Goal: Entertainment & Leisure: Consume media (video, audio)

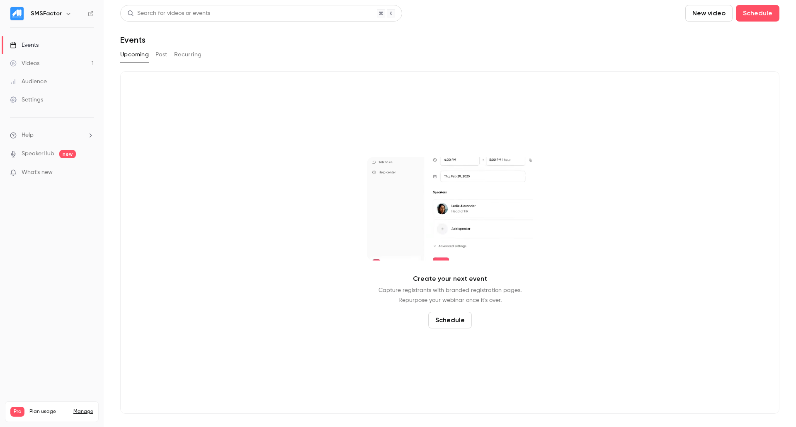
click at [160, 56] on button "Past" at bounding box center [161, 54] width 12 height 13
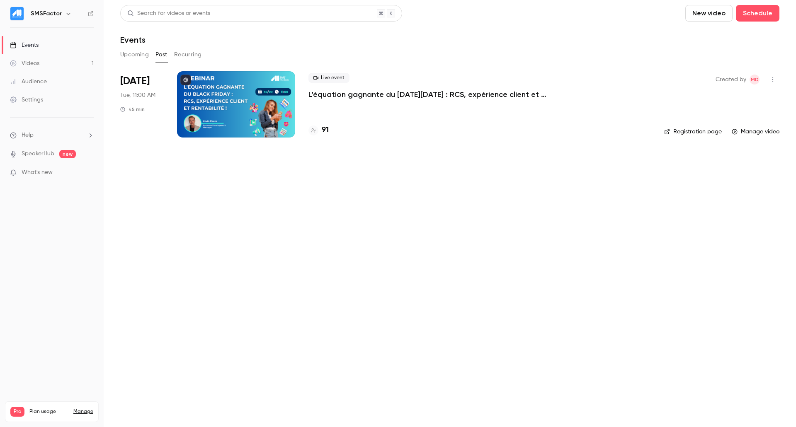
click at [216, 97] on div at bounding box center [236, 104] width 118 height 66
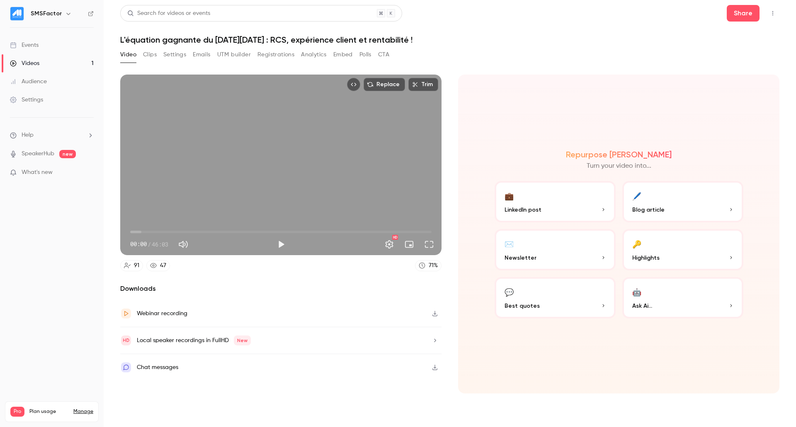
click at [562, 213] on p "LinkedIn post" at bounding box center [554, 210] width 101 height 9
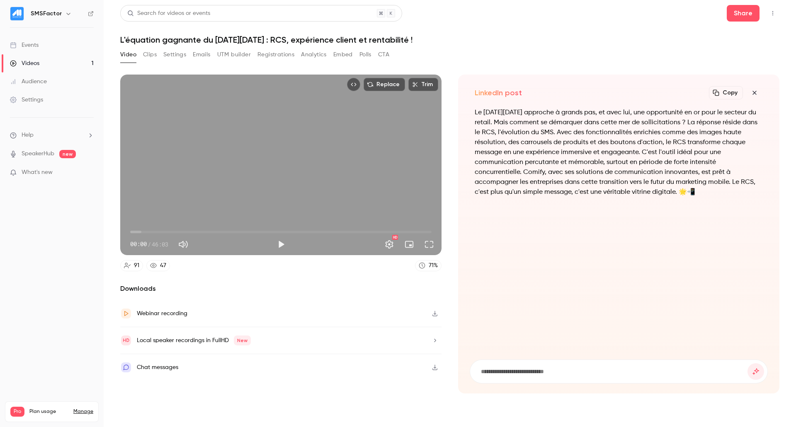
click at [158, 55] on div "Video Clips Settings Emails UTM builder Registrations Analytics Embed Polls CTA" at bounding box center [254, 54] width 269 height 13
click at [149, 56] on button "Clips" at bounding box center [150, 54] width 14 height 13
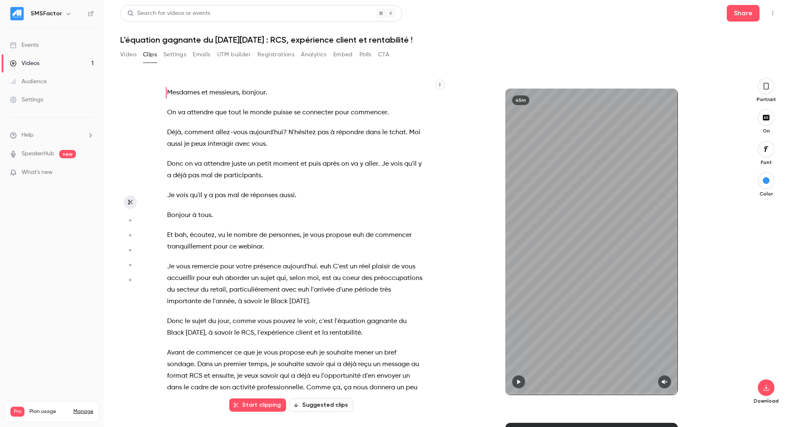
drag, startPoint x: 172, startPoint y: 56, endPoint x: 190, endPoint y: 57, distance: 17.9
click at [174, 56] on button "Settings" at bounding box center [174, 54] width 23 height 13
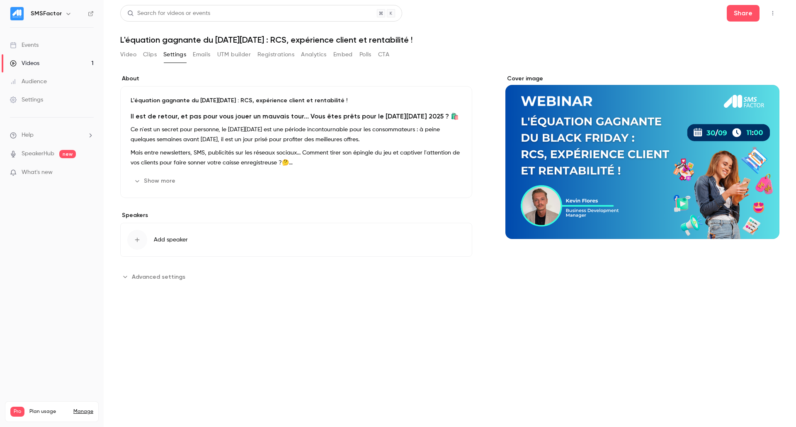
click at [203, 57] on button "Emails" at bounding box center [201, 54] width 17 height 13
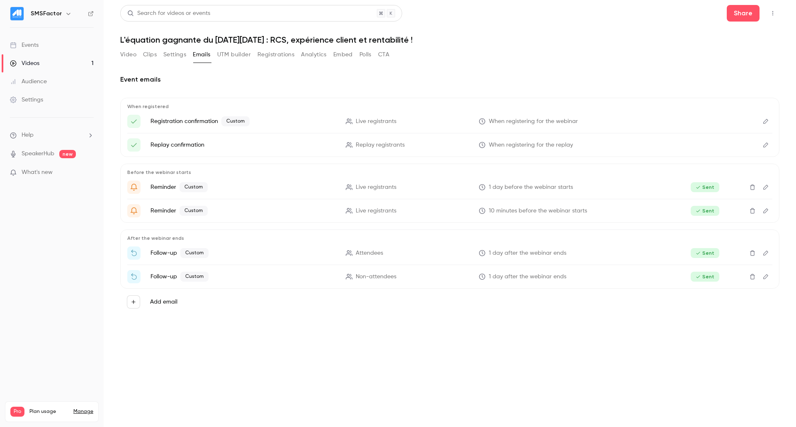
click at [231, 56] on button "UTM builder" at bounding box center [234, 54] width 34 height 13
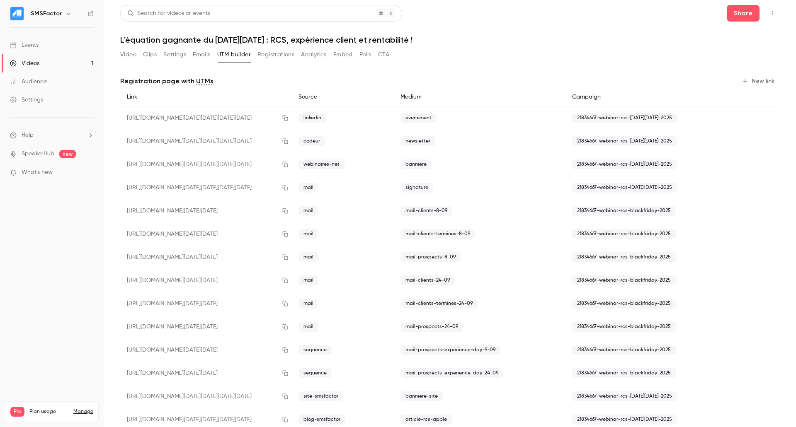
click at [278, 54] on button "Registrations" at bounding box center [275, 54] width 37 height 13
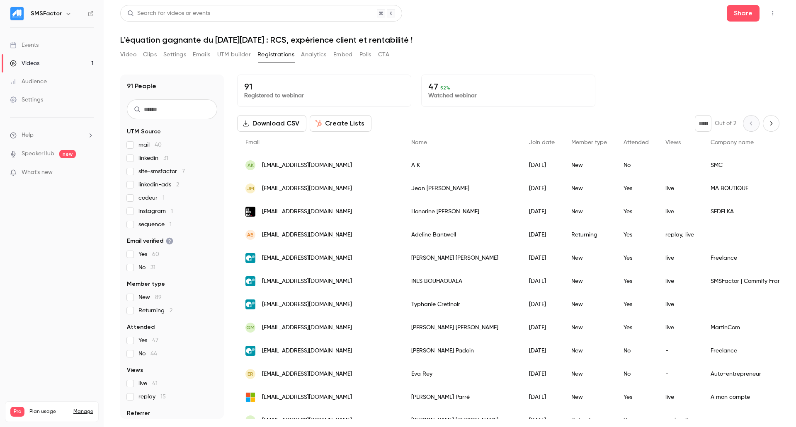
click at [162, 53] on div "Video Clips Settings Emails UTM builder Registrations Analytics Embed Polls CTA" at bounding box center [254, 54] width 269 height 13
click at [148, 52] on button "Clips" at bounding box center [150, 54] width 14 height 13
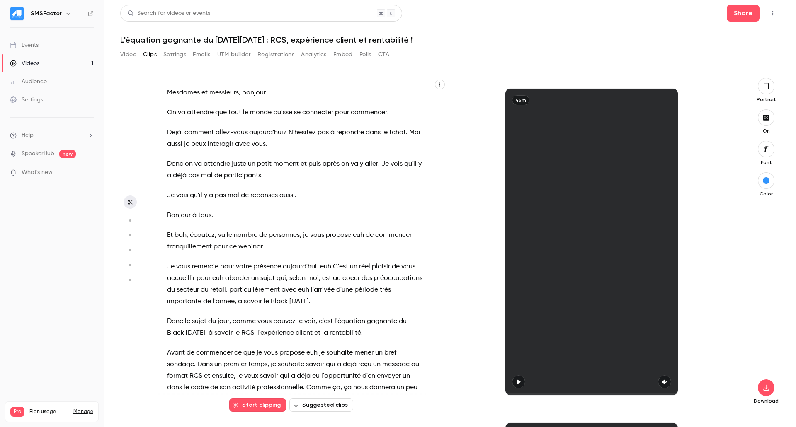
click at [132, 51] on button "Video" at bounding box center [128, 54] width 16 height 13
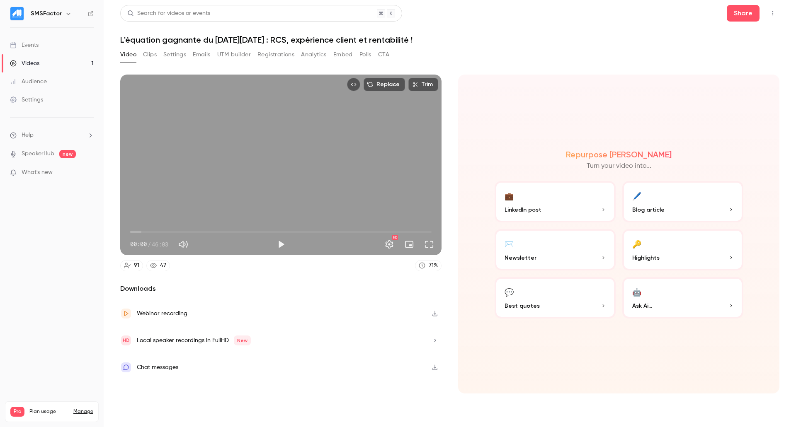
click at [184, 242] on button "Mute" at bounding box center [183, 244] width 17 height 17
type input "*"
drag, startPoint x: 130, startPoint y: 230, endPoint x: 333, endPoint y: 224, distance: 203.2
click at [294, 231] on span "24:50" at bounding box center [292, 232] width 2 height 2
drag, startPoint x: 330, startPoint y: 230, endPoint x: 346, endPoint y: 228, distance: 16.3
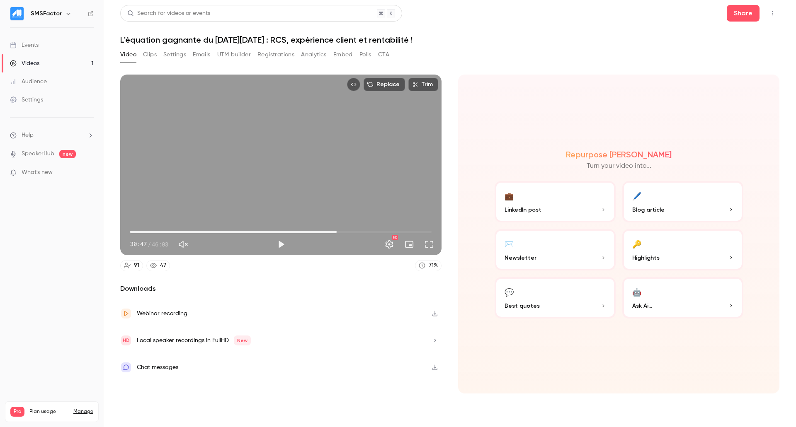
click at [338, 231] on span "31:33" at bounding box center [336, 232] width 2 height 2
drag, startPoint x: 346, startPoint y: 228, endPoint x: 353, endPoint y: 226, distance: 6.6
click at [352, 231] on span "33:46" at bounding box center [351, 232] width 2 height 2
drag, startPoint x: 354, startPoint y: 226, endPoint x: 360, endPoint y: 224, distance: 6.0
click at [360, 224] on span "35:05" at bounding box center [360, 221] width 19 height 11
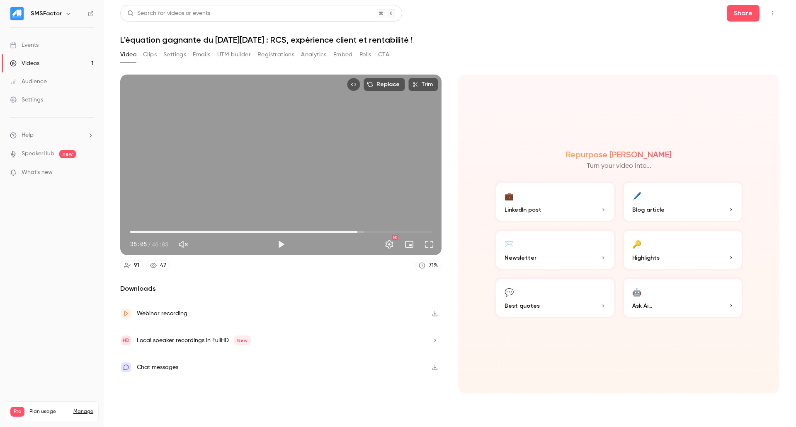
click at [357, 232] on span "34:43" at bounding box center [357, 232] width 2 height 2
click at [354, 233] on span "34:16" at bounding box center [354, 232] width 2 height 2
click at [352, 233] on span "33:57" at bounding box center [352, 232] width 2 height 2
click at [280, 246] on button "Play" at bounding box center [281, 244] width 17 height 17
click at [283, 242] on button "Pause" at bounding box center [281, 244] width 17 height 17
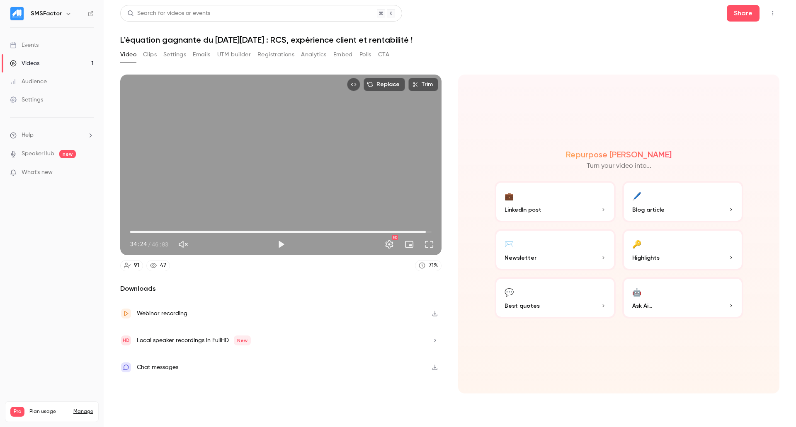
drag, startPoint x: 356, startPoint y: 232, endPoint x: 426, endPoint y: 228, distance: 70.1
click at [426, 231] on span "45:10" at bounding box center [425, 232] width 2 height 2
drag, startPoint x: 432, startPoint y: 230, endPoint x: 439, endPoint y: 230, distance: 7.0
click at [439, 230] on div "46:03 45:10 / 46:03 HD" at bounding box center [280, 237] width 321 height 35
click at [131, 231] on span "46:03" at bounding box center [280, 231] width 301 height 13
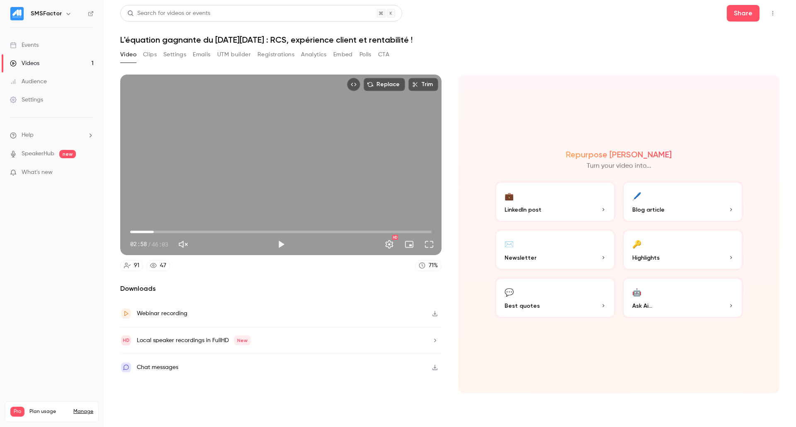
drag, startPoint x: 131, startPoint y: 231, endPoint x: 154, endPoint y: 225, distance: 23.5
click at [154, 231] on span "03:36" at bounding box center [154, 232] width 2 height 2
click at [155, 231] on span "03:48" at bounding box center [155, 232] width 2 height 2
click at [158, 231] on span "04:14" at bounding box center [158, 232] width 2 height 2
click at [162, 231] on span "04:52" at bounding box center [162, 232] width 2 height 2
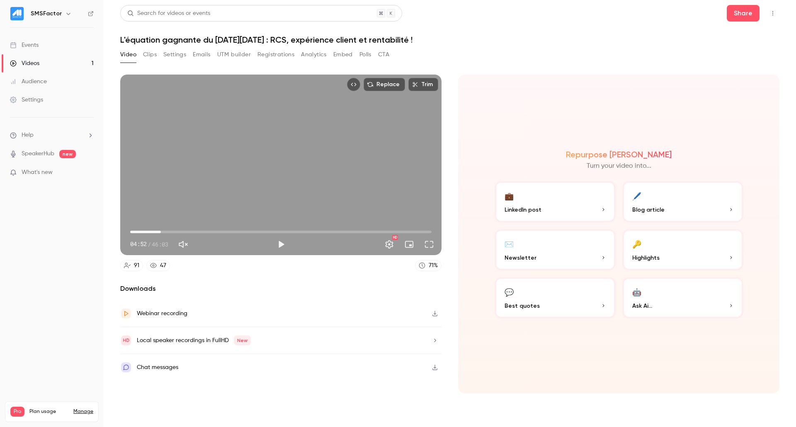
click at [161, 231] on span "04:41" at bounding box center [161, 232] width 2 height 2
click at [163, 232] on span "05:04" at bounding box center [163, 232] width 2 height 2
click at [162, 232] on span "05:00" at bounding box center [163, 232] width 2 height 2
click at [276, 245] on button "Play" at bounding box center [281, 244] width 17 height 17
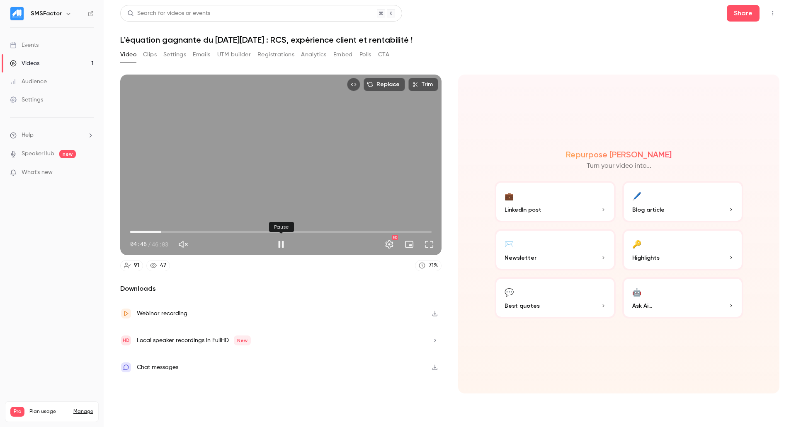
click at [280, 242] on button "Pause" at bounding box center [281, 244] width 17 height 17
click at [175, 230] on span "06:50" at bounding box center [280, 231] width 301 height 13
drag, startPoint x: 175, startPoint y: 230, endPoint x: 180, endPoint y: 228, distance: 4.7
click at [180, 231] on span "07:36" at bounding box center [180, 232] width 2 height 2
click at [181, 231] on span "07:36" at bounding box center [180, 232] width 2 height 2
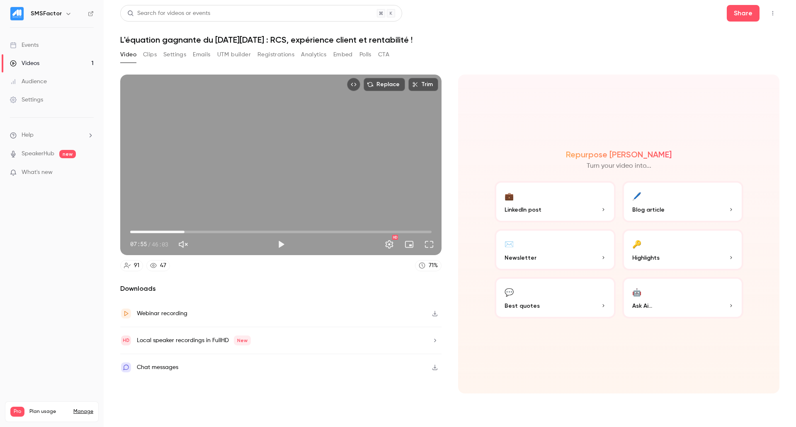
click at [184, 231] on span "08:17" at bounding box center [184, 232] width 2 height 2
click at [187, 231] on span "08:36" at bounding box center [186, 232] width 2 height 2
click at [184, 231] on span "08:17" at bounding box center [184, 232] width 2 height 2
click at [282, 242] on button "Play" at bounding box center [281, 244] width 17 height 17
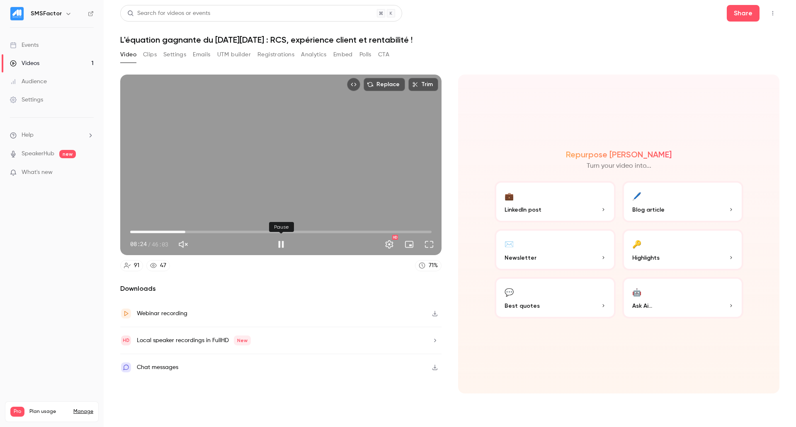
click at [283, 245] on button "Pause" at bounding box center [281, 244] width 17 height 17
click at [270, 177] on div "Replace Trim 08:24 08:24 / 46:03 HD" at bounding box center [280, 165] width 321 height 181
drag, startPoint x: 189, startPoint y: 230, endPoint x: 194, endPoint y: 230, distance: 5.0
click at [190, 231] on span "08:59" at bounding box center [189, 232] width 2 height 2
click at [201, 230] on span "09:07" at bounding box center [280, 231] width 301 height 13
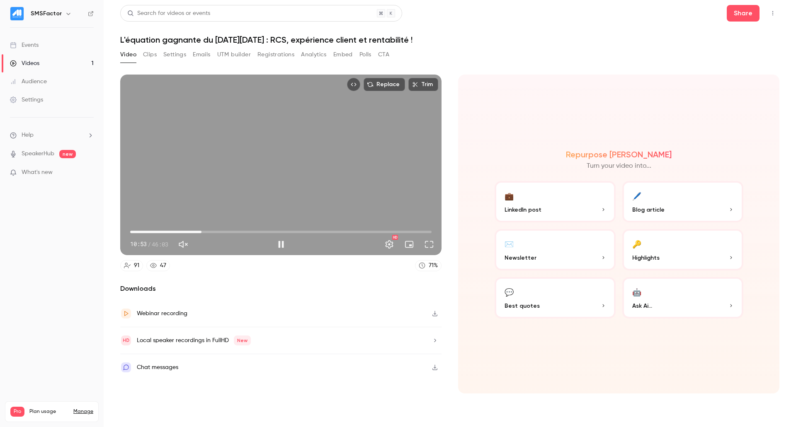
click at [211, 230] on span "10:53" at bounding box center [280, 231] width 301 height 13
click at [217, 230] on span "12:25" at bounding box center [280, 231] width 301 height 13
click at [232, 230] on span "13:18" at bounding box center [280, 231] width 301 height 13
click at [237, 230] on span "16:20" at bounding box center [280, 231] width 301 height 13
click at [236, 231] on span "16:21" at bounding box center [237, 232] width 2 height 2
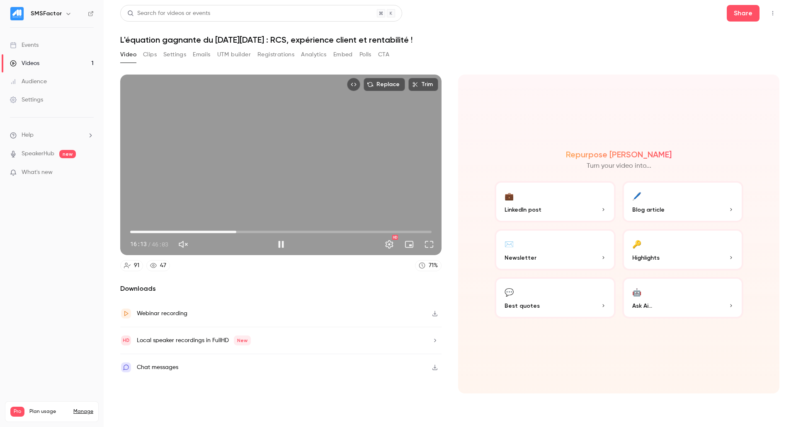
click at [235, 231] on span "16:13" at bounding box center [236, 232] width 2 height 2
click at [230, 231] on span "15:19" at bounding box center [230, 232] width 2 height 2
click at [279, 246] on button "Pause" at bounding box center [281, 244] width 17 height 17
click at [212, 231] on span "12:36" at bounding box center [280, 231] width 301 height 13
click at [204, 233] on span "11:20" at bounding box center [280, 231] width 301 height 13
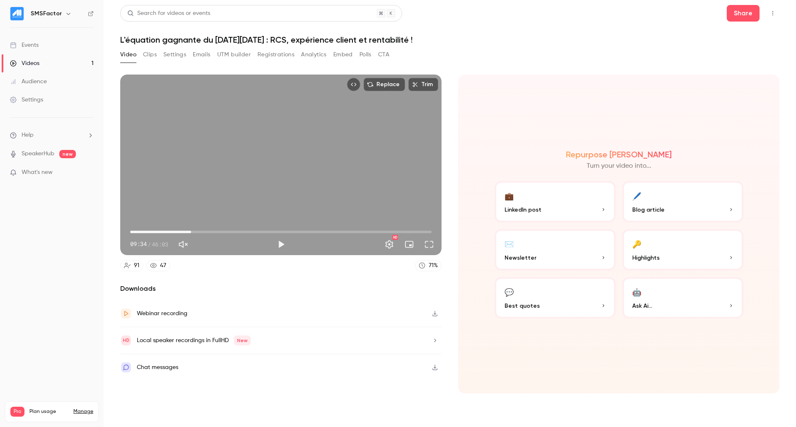
drag, startPoint x: 202, startPoint y: 232, endPoint x: 191, endPoint y: 231, distance: 10.8
click at [191, 231] on span "09:18" at bounding box center [191, 232] width 2 height 2
drag, startPoint x: 191, startPoint y: 231, endPoint x: 187, endPoint y: 231, distance: 4.2
click at [187, 231] on span "08:48" at bounding box center [188, 232] width 2 height 2
click at [185, 231] on span "08:25" at bounding box center [185, 232] width 2 height 2
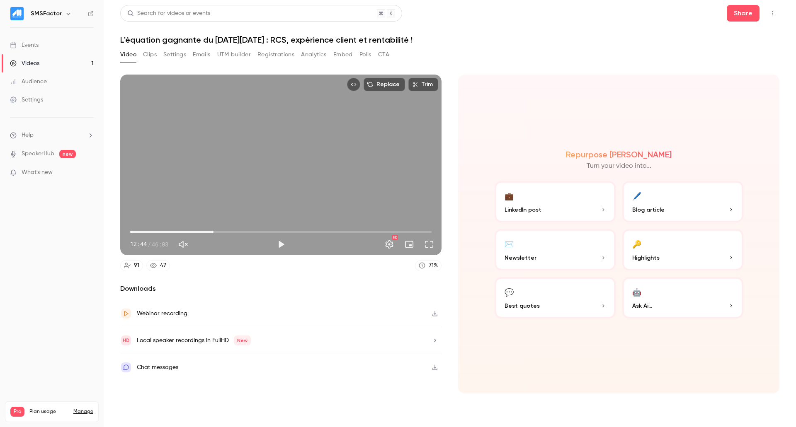
click at [213, 232] on span "12:44" at bounding box center [280, 231] width 301 height 13
drag, startPoint x: 223, startPoint y: 233, endPoint x: 229, endPoint y: 232, distance: 6.3
click at [224, 232] on span "12:44" at bounding box center [280, 231] width 301 height 13
click at [230, 232] on span "14:19" at bounding box center [280, 231] width 301 height 13
click at [235, 230] on span "15:12" at bounding box center [280, 231] width 301 height 13
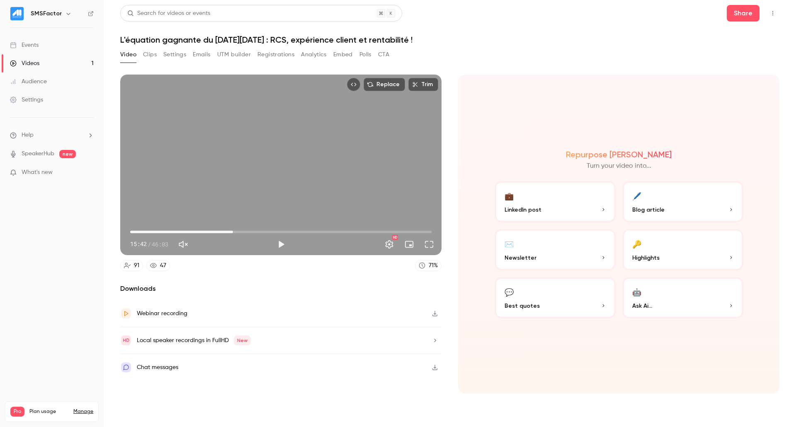
click at [233, 231] on span "15:42" at bounding box center [233, 232] width 2 height 2
drag, startPoint x: 231, startPoint y: 229, endPoint x: 166, endPoint y: 220, distance: 65.7
click at [166, 231] on span "05:30" at bounding box center [166, 232] width 2 height 2
drag, startPoint x: 166, startPoint y: 230, endPoint x: 157, endPoint y: 229, distance: 8.9
click at [157, 231] on span "04:18" at bounding box center [158, 232] width 2 height 2
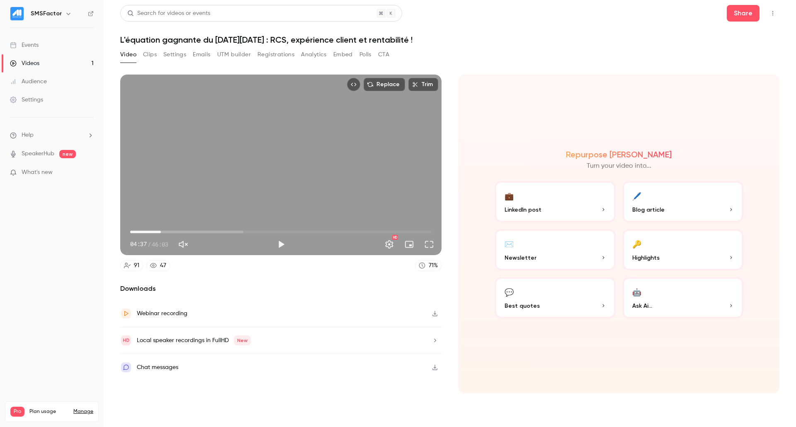
click at [161, 231] on span "04:41" at bounding box center [161, 232] width 2 height 2
click at [234, 228] on span "15:50" at bounding box center [280, 231] width 301 height 13
click at [251, 230] on span "15:50" at bounding box center [280, 231] width 301 height 13
click at [263, 231] on span "18:26" at bounding box center [280, 231] width 301 height 13
click at [279, 232] on span "22:44" at bounding box center [280, 231] width 301 height 13
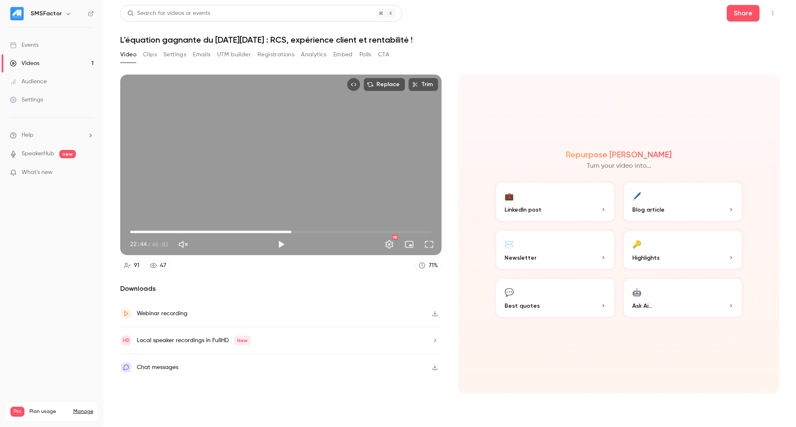
click at [291, 232] on span "24:38" at bounding box center [280, 231] width 301 height 13
click at [303, 233] on span "24:38" at bounding box center [280, 231] width 301 height 13
click at [308, 232] on span "27:06" at bounding box center [280, 231] width 301 height 13
drag, startPoint x: 307, startPoint y: 232, endPoint x: 317, endPoint y: 230, distance: 10.0
click at [317, 231] on span "28:34" at bounding box center [317, 232] width 2 height 2
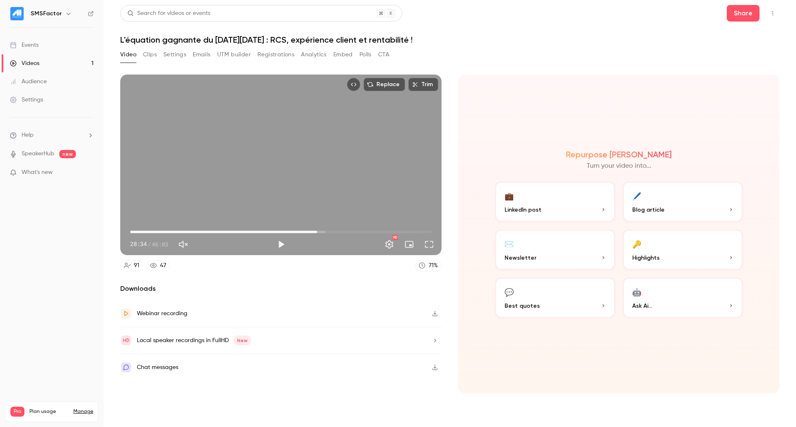
click at [316, 231] on span "28:34" at bounding box center [317, 232] width 2 height 2
click at [281, 244] on button "Play" at bounding box center [281, 244] width 17 height 17
click at [281, 242] on button "Pause" at bounding box center [281, 244] width 17 height 17
click at [315, 231] on span "28:15" at bounding box center [315, 232] width 2 height 2
click at [280, 246] on button "Play" at bounding box center [281, 244] width 17 height 17
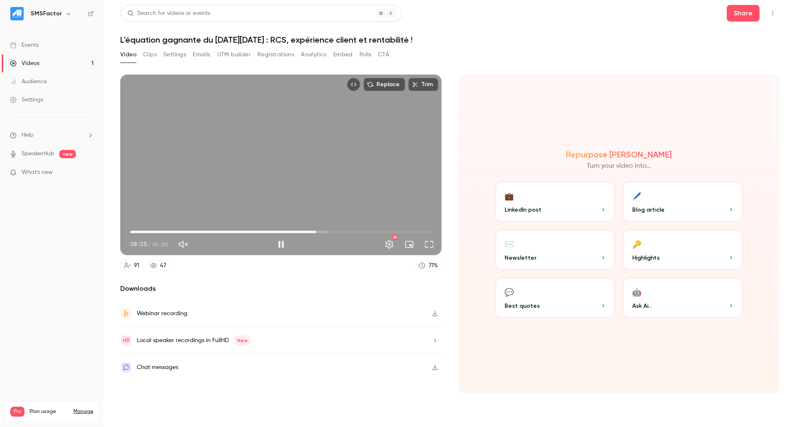
click at [293, 143] on div "Replace Trim 28:25 28:25 / 46:03 HD" at bounding box center [280, 165] width 321 height 181
click at [317, 194] on div "Replace Trim 28:25 28:25 / 46:03 HD" at bounding box center [280, 165] width 321 height 181
click at [317, 231] on span "28:26" at bounding box center [316, 232] width 2 height 2
click at [318, 231] on span "28:34" at bounding box center [317, 232] width 2 height 2
click at [322, 231] on span "29:04" at bounding box center [320, 232] width 2 height 2
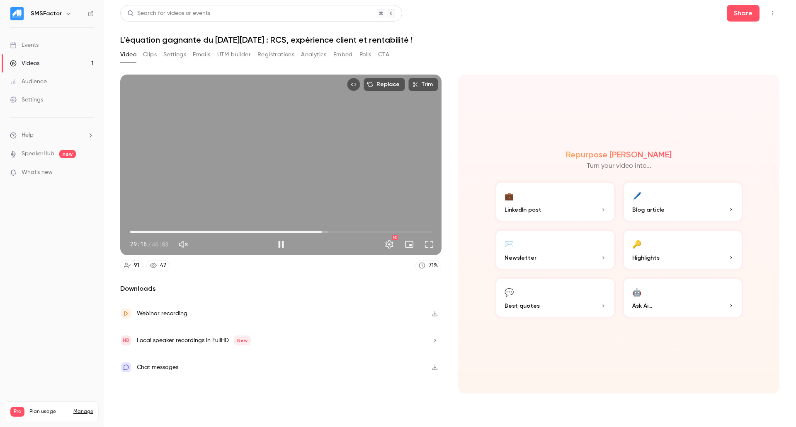
click at [323, 231] on span "29:16" at bounding box center [321, 232] width 2 height 2
click at [325, 231] on span "29:39" at bounding box center [324, 232] width 2 height 2
click at [327, 231] on span "29:58" at bounding box center [326, 232] width 2 height 2
click at [334, 231] on span "30:20" at bounding box center [280, 231] width 301 height 13
click at [164, 230] on span "31:11" at bounding box center [280, 231] width 301 height 13
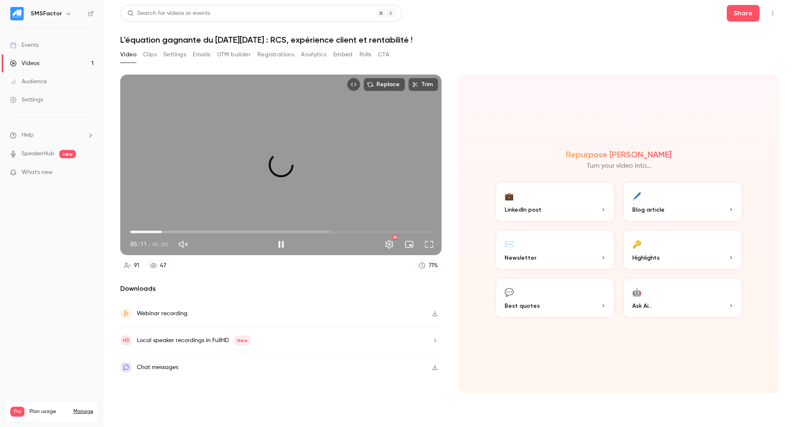
click at [161, 231] on span "04:48" at bounding box center [161, 232] width 2 height 2
click at [159, 231] on span "04:26" at bounding box center [159, 232] width 2 height 2
click at [346, 231] on span "04:29" at bounding box center [280, 231] width 301 height 13
click at [355, 230] on span "32:56" at bounding box center [280, 231] width 301 height 13
click at [352, 231] on span "33:57" at bounding box center [352, 232] width 2 height 2
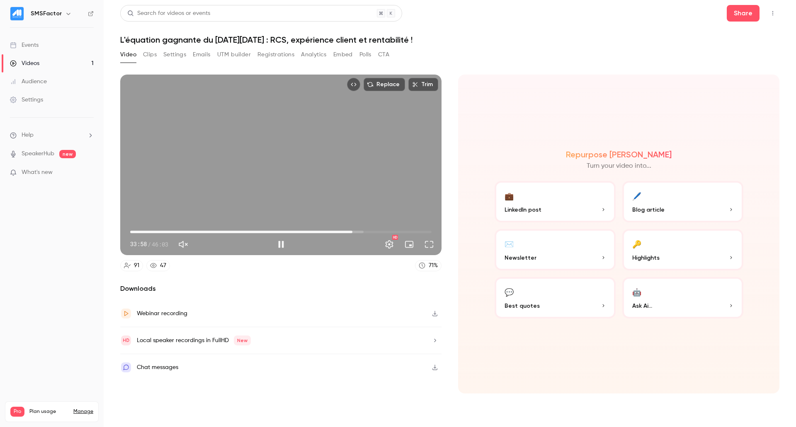
click at [354, 232] on span "33:58" at bounding box center [352, 232] width 2 height 2
click at [353, 233] on span "34:05" at bounding box center [353, 232] width 2 height 2
click at [278, 178] on div "Replace Trim 34:12 34:12 / 46:03 HD" at bounding box center [280, 165] width 321 height 181
type input "******"
